Goal: Task Accomplishment & Management: Complete application form

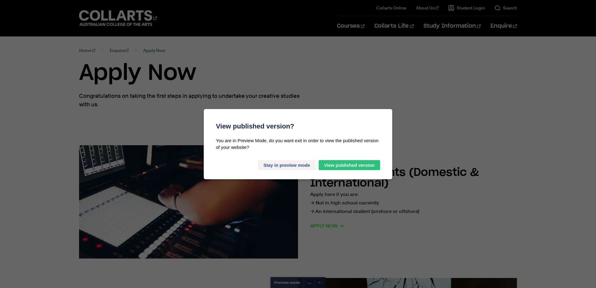
click at [267, 164] on button "Stay in preview mode" at bounding box center [286, 165] width 57 height 10
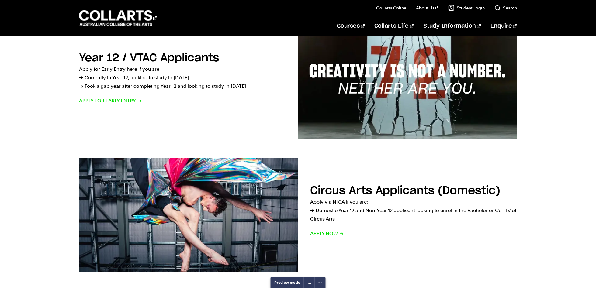
scroll to position [253, 0]
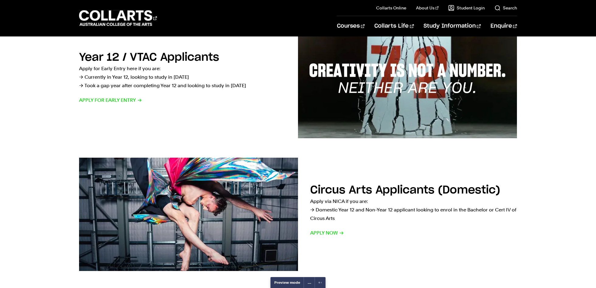
click at [311, 284] on link "…" at bounding box center [309, 282] width 11 height 11
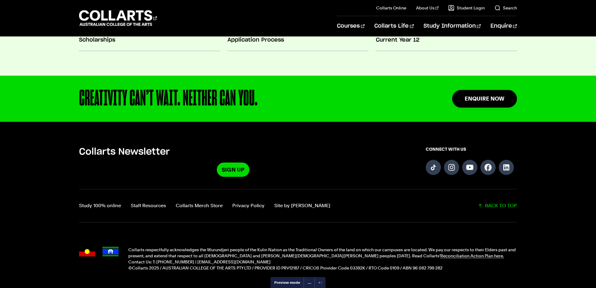
scroll to position [730, 0]
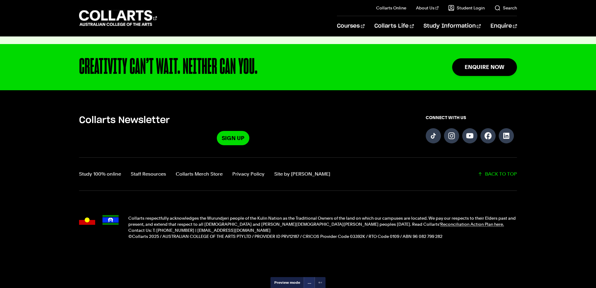
click at [307, 283] on link "…" at bounding box center [309, 282] width 11 height 11
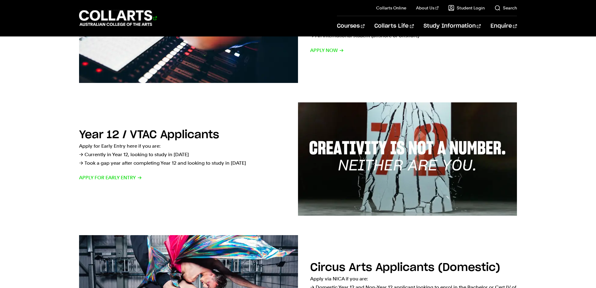
scroll to position [177, 0]
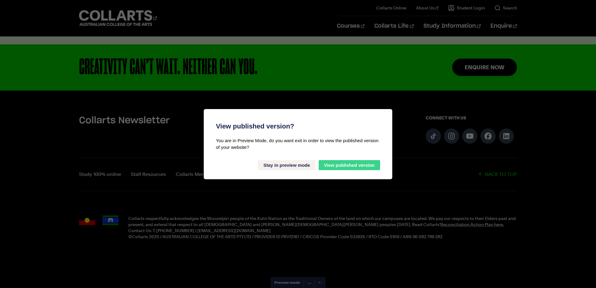
click at [336, 166] on button "View published version" at bounding box center [349, 165] width 61 height 10
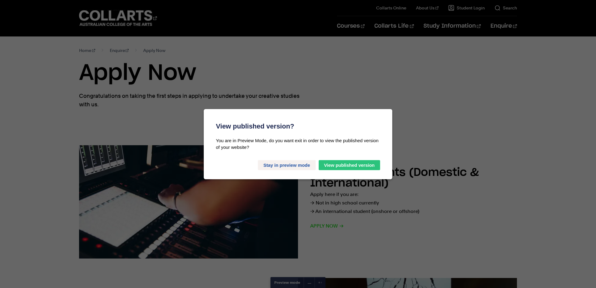
scroll to position [8, 0]
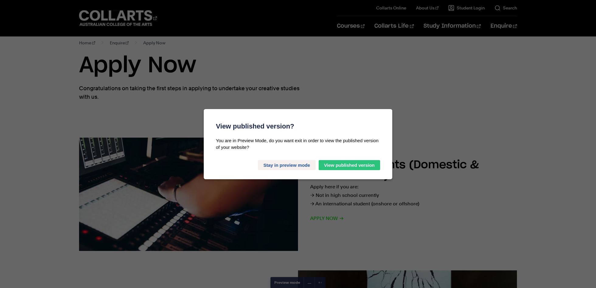
click at [270, 164] on button "Stay in preview mode" at bounding box center [286, 165] width 57 height 10
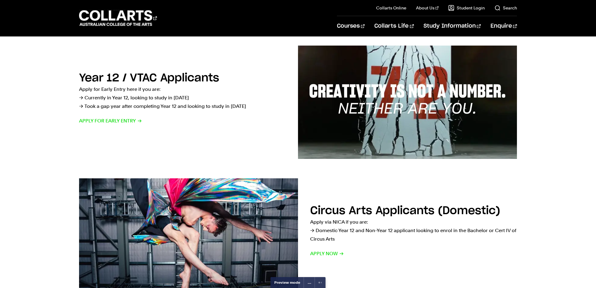
scroll to position [233, 0]
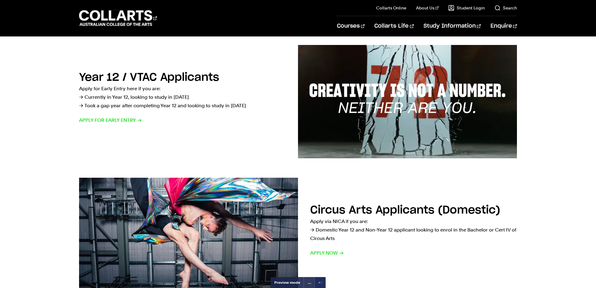
click at [318, 282] on link "Click to end preview mode" at bounding box center [320, 282] width 11 height 11
